Goal: Task Accomplishment & Management: Use online tool/utility

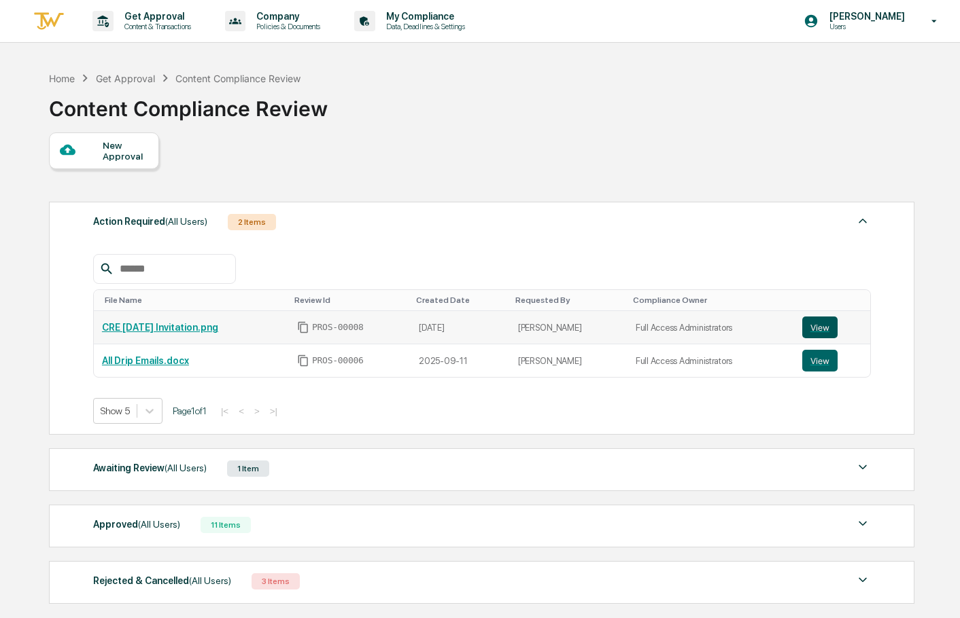
click at [814, 330] on button "View" at bounding box center [819, 328] width 35 height 22
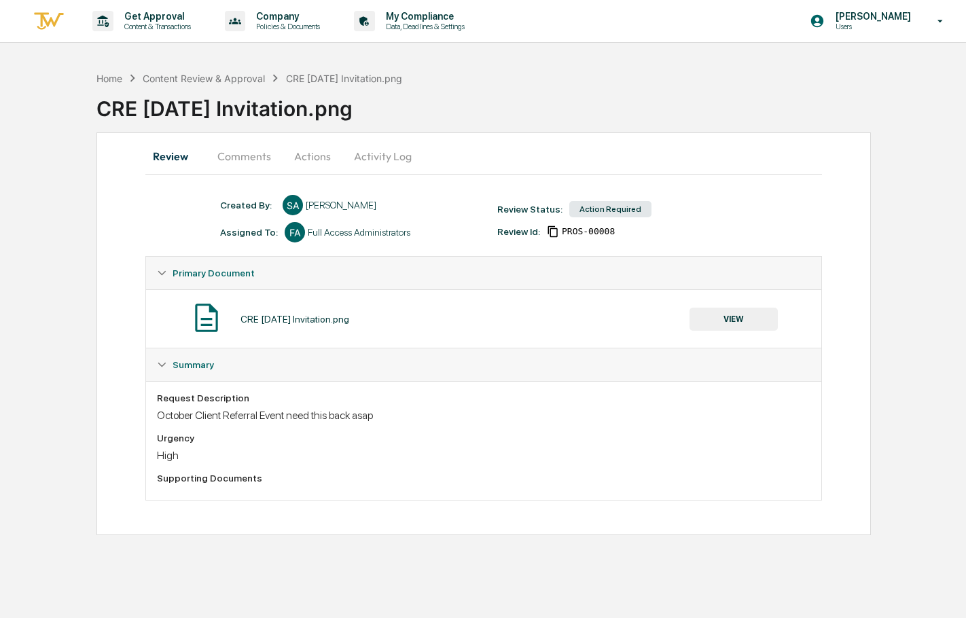
click at [325, 162] on button "Actions" at bounding box center [312, 156] width 61 height 33
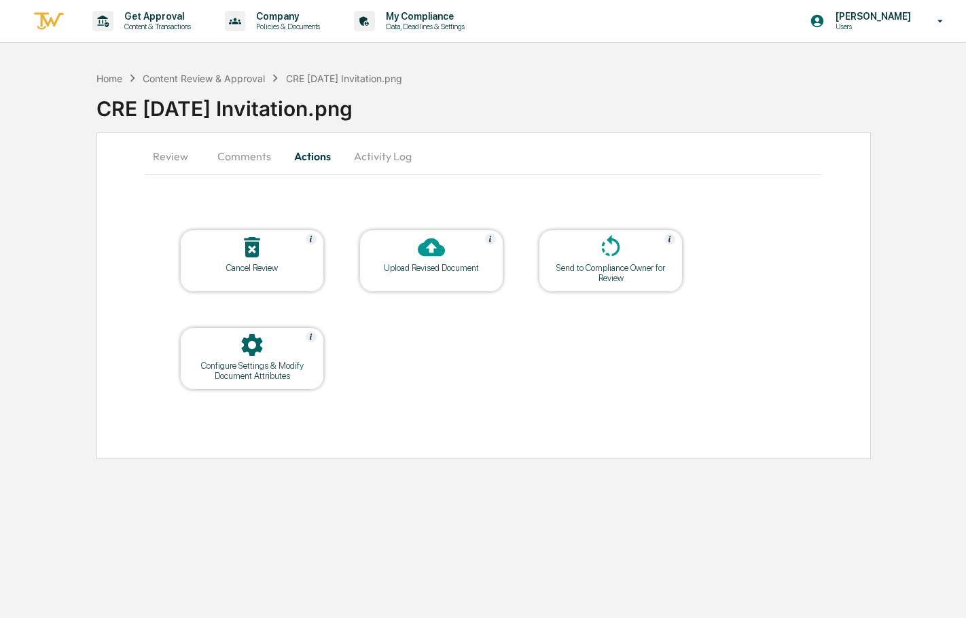
click at [254, 156] on button "Comments" at bounding box center [244, 156] width 75 height 33
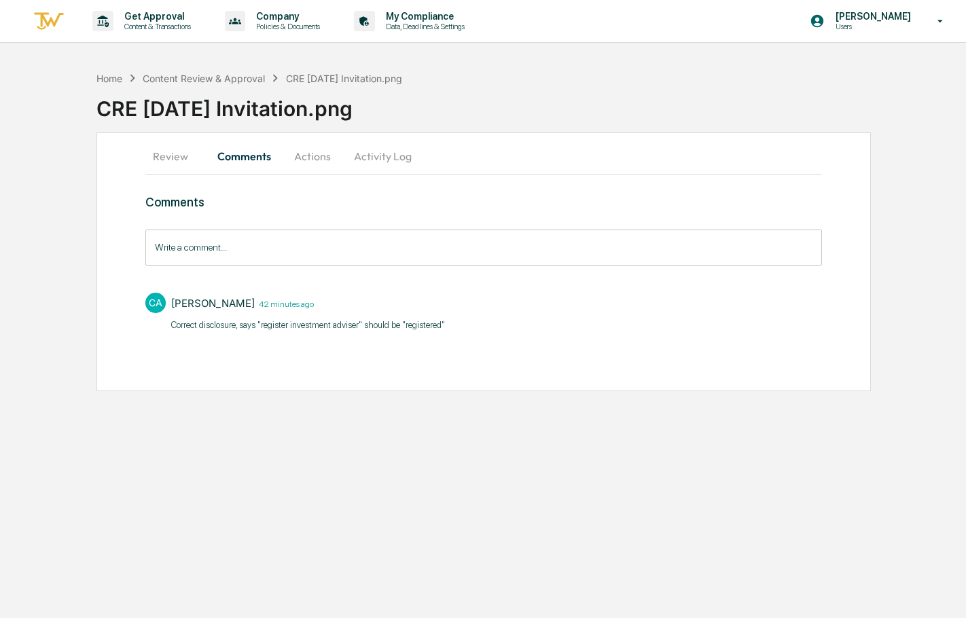
click at [314, 156] on button "Actions" at bounding box center [312, 156] width 61 height 33
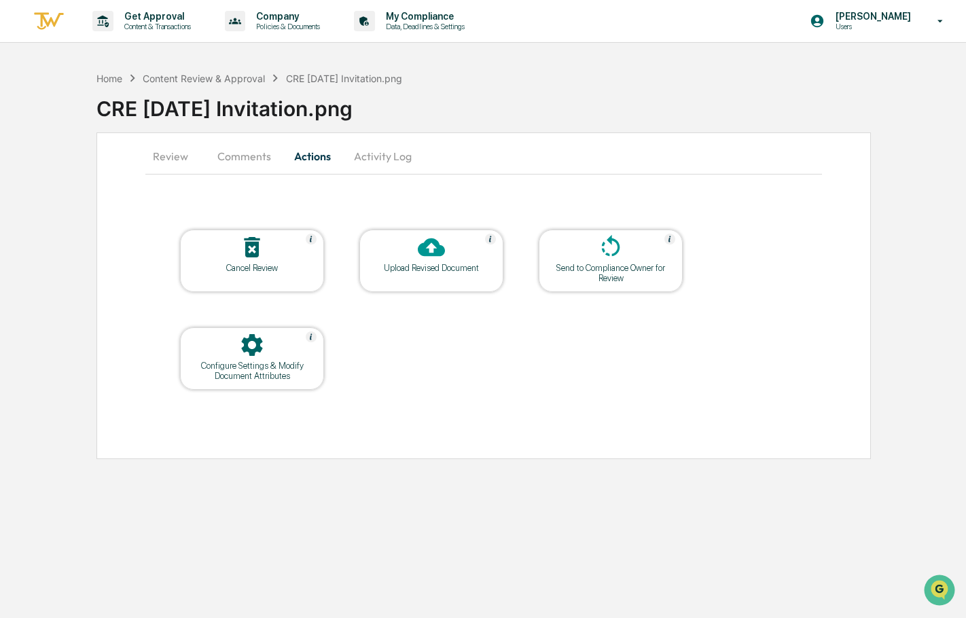
click at [856, 83] on div "Home Content Review & Approval CRE [DATE] Invitation.png CRE [DATE] Invitation.…" at bounding box center [532, 99] width 870 height 56
click at [382, 267] on div "Upload Revised Document" at bounding box center [431, 268] width 122 height 10
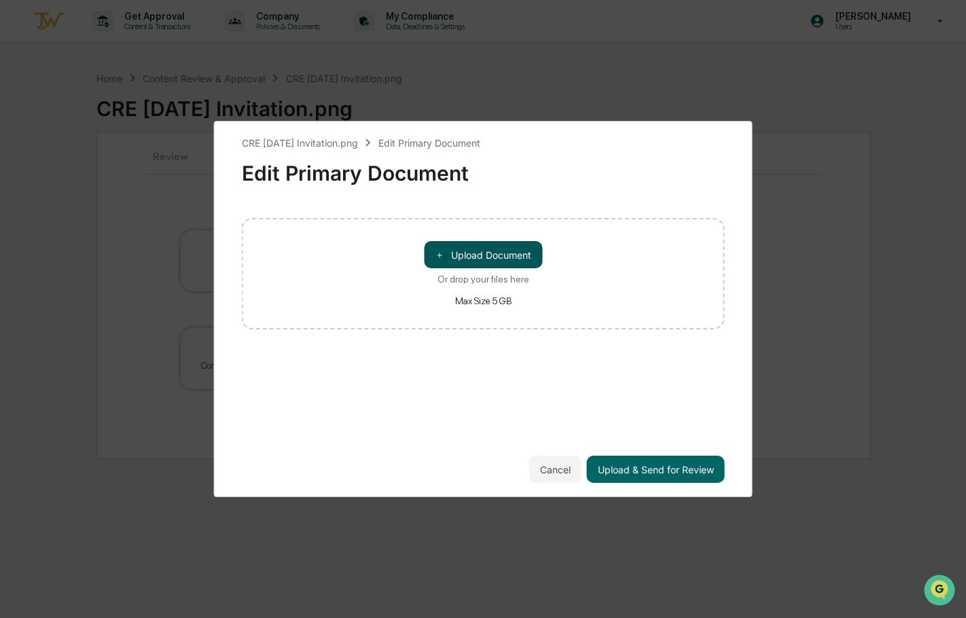
click at [460, 248] on button "＋ Upload Document" at bounding box center [483, 254] width 118 height 27
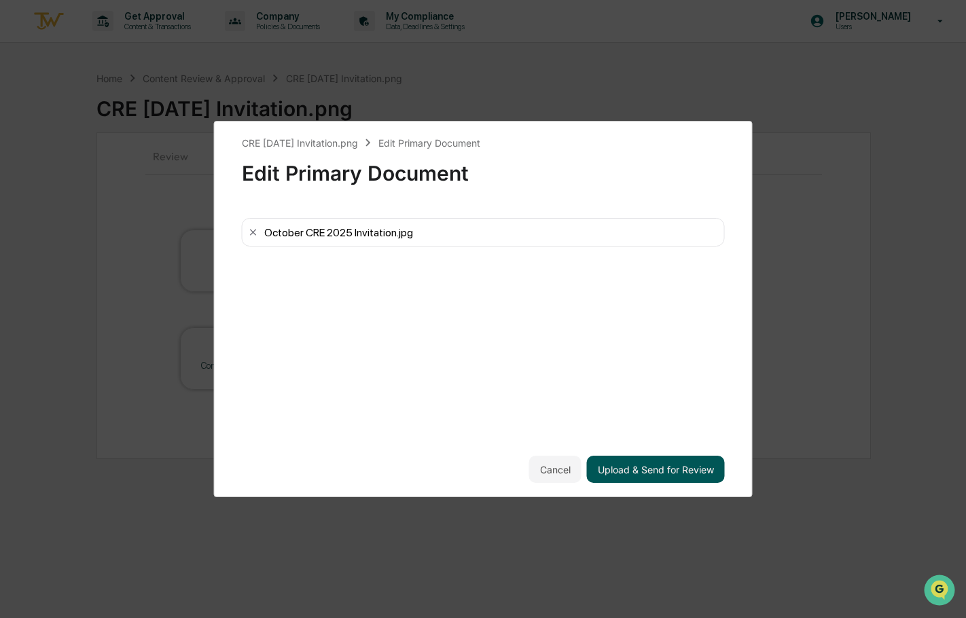
click at [665, 472] on button "Upload & Send for Review" at bounding box center [656, 469] width 138 height 27
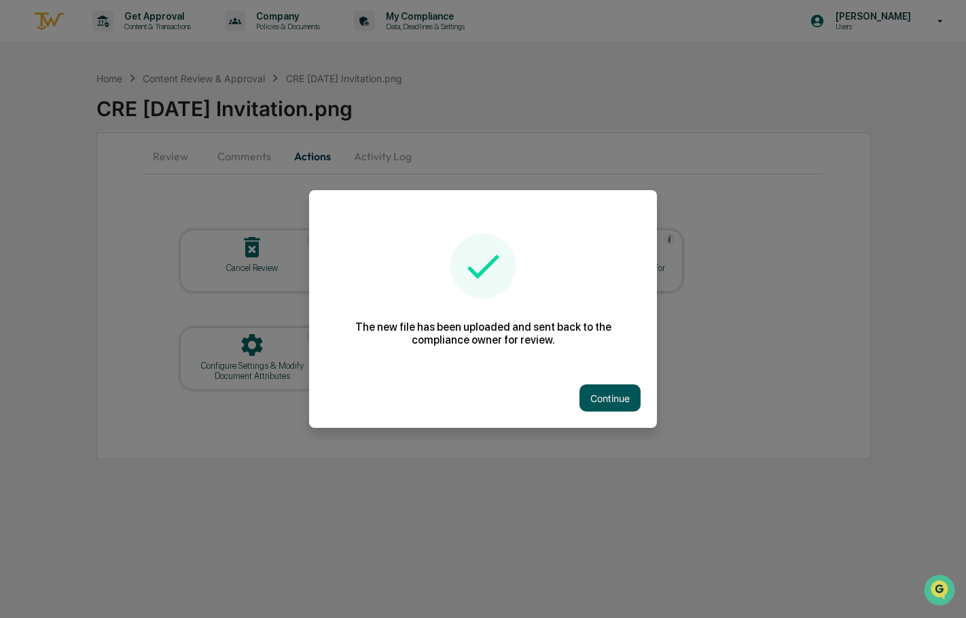
click at [618, 399] on button "Continue" at bounding box center [610, 398] width 61 height 27
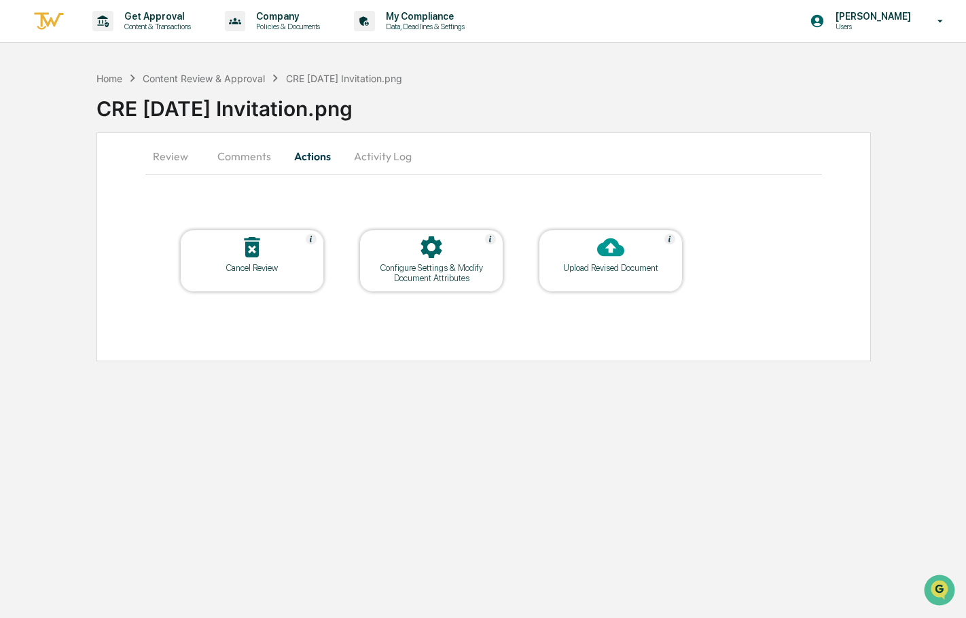
click at [375, 158] on button "Activity Log" at bounding box center [383, 156] width 80 height 33
